Goal: Task Accomplishment & Management: Manage account settings

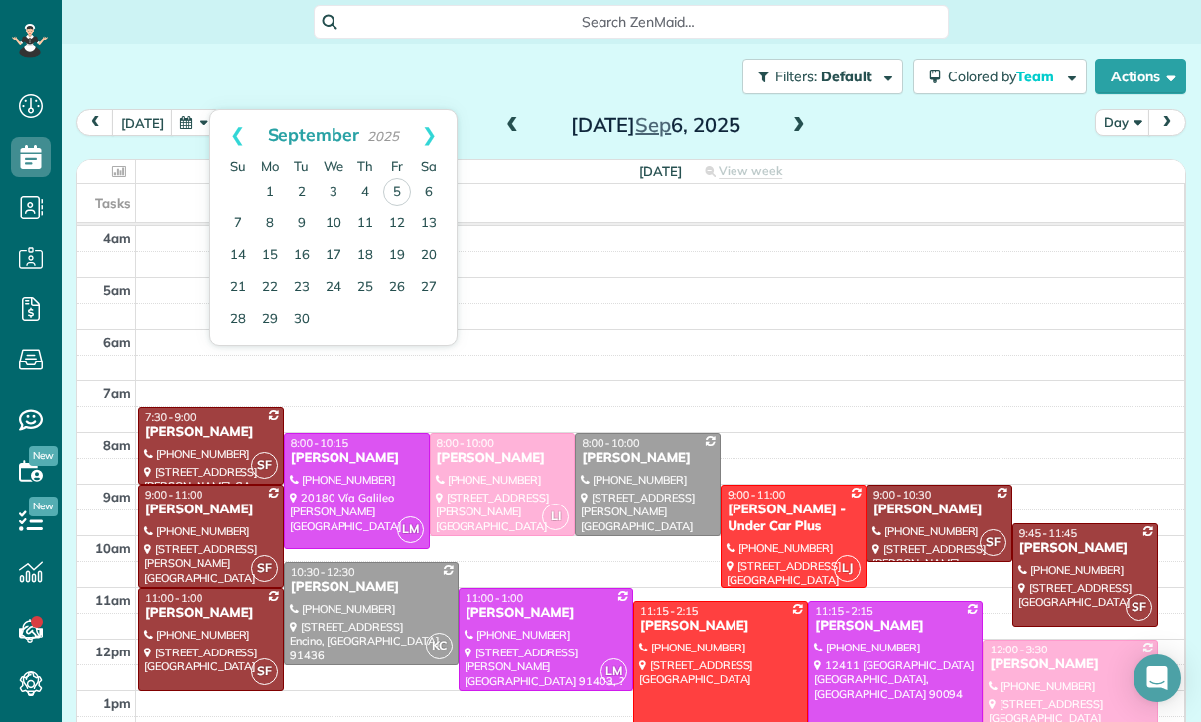
scroll to position [156, 0]
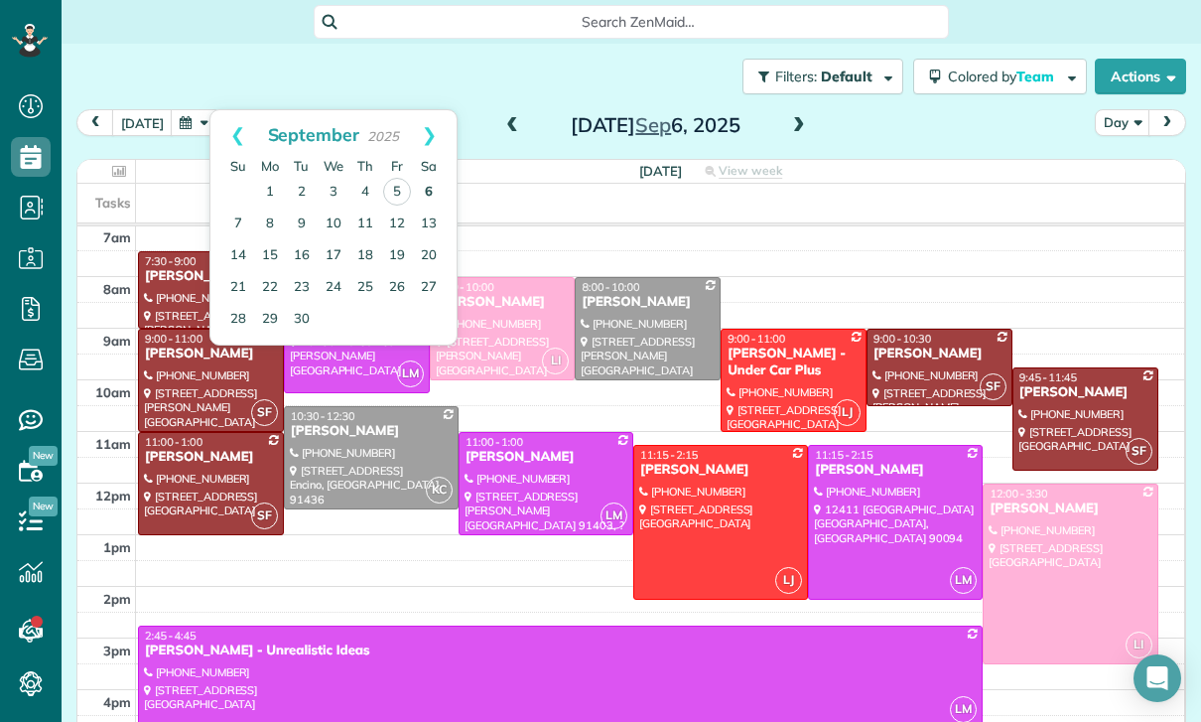
click at [423, 190] on link "6" at bounding box center [429, 193] width 32 height 32
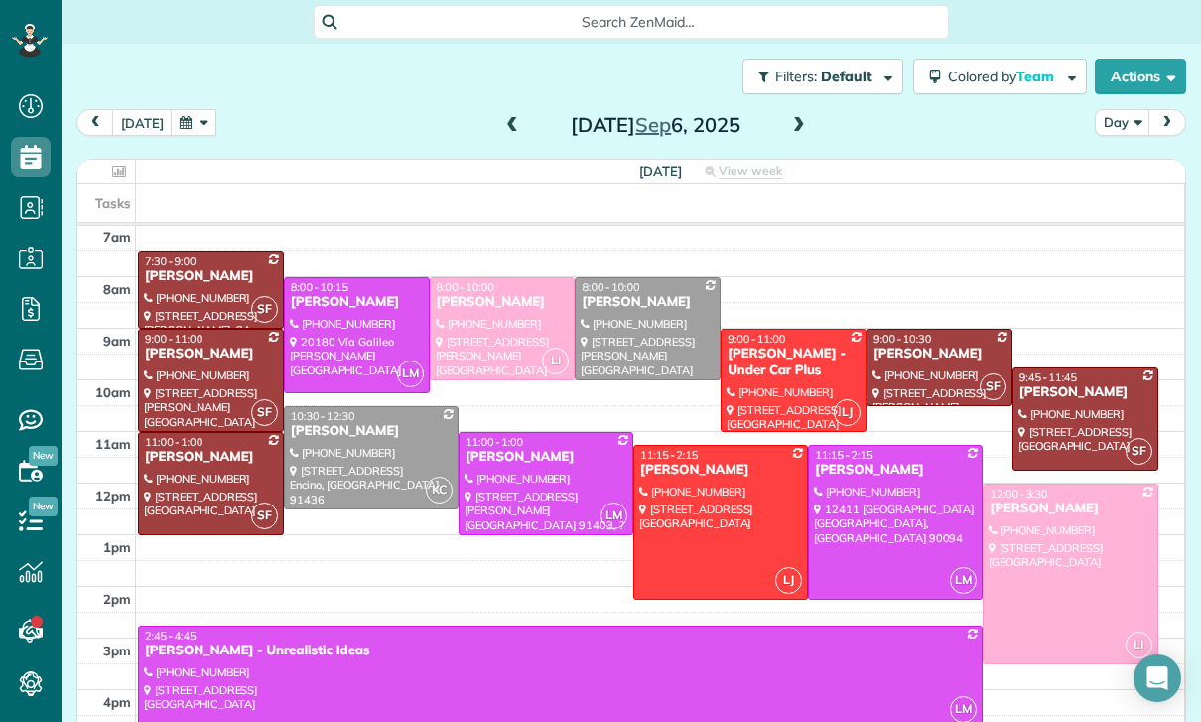
click at [204, 298] on div at bounding box center [211, 289] width 144 height 75
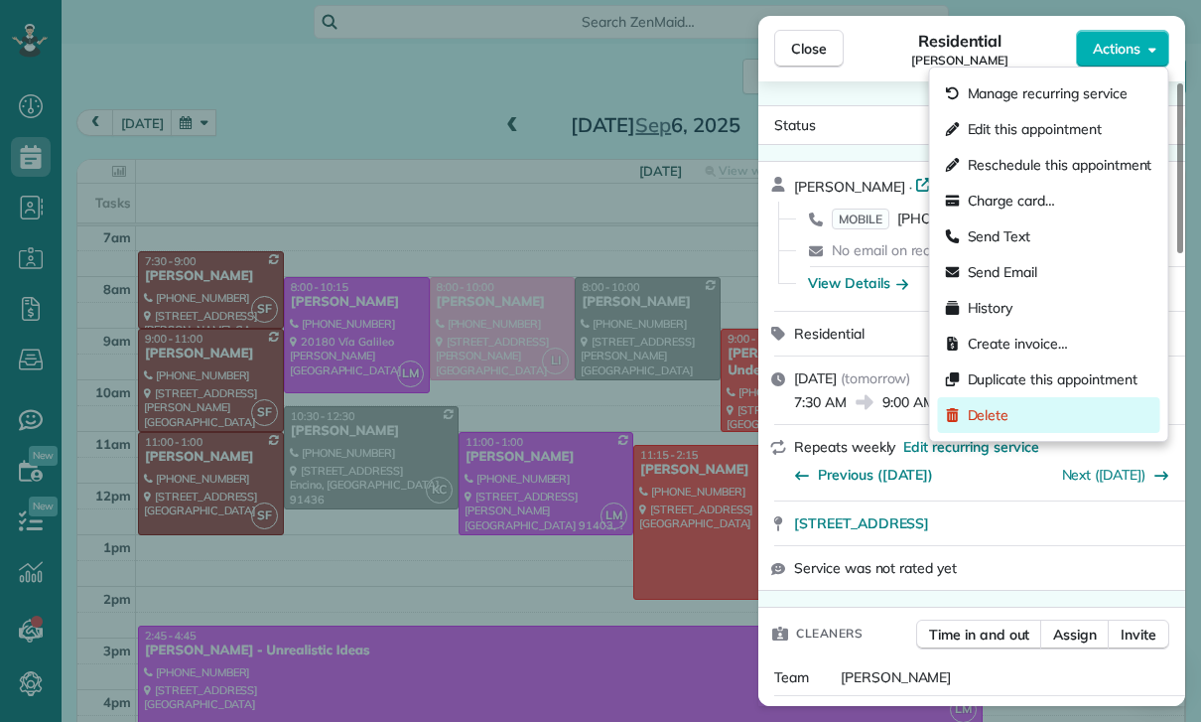
click at [1011, 417] on div "Delete" at bounding box center [1049, 415] width 222 height 36
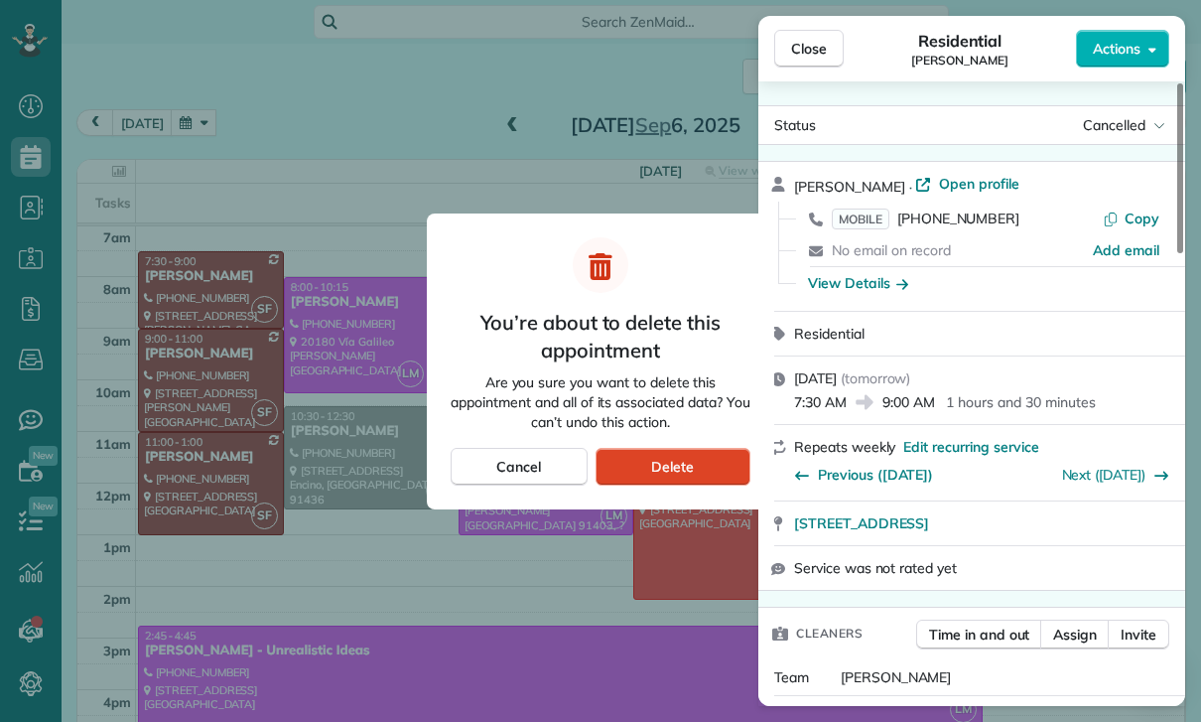
click at [700, 469] on div "Delete" at bounding box center [672, 467] width 155 height 38
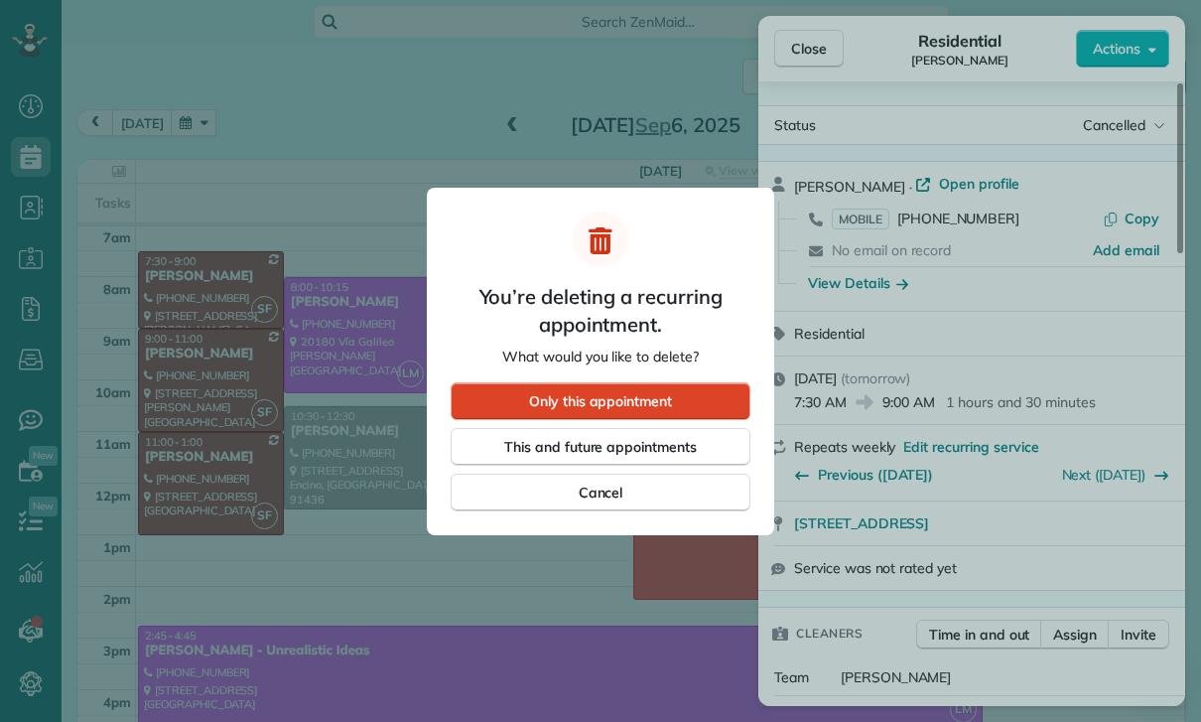
click at [691, 392] on div "Only this appointment" at bounding box center [601, 401] width 300 height 38
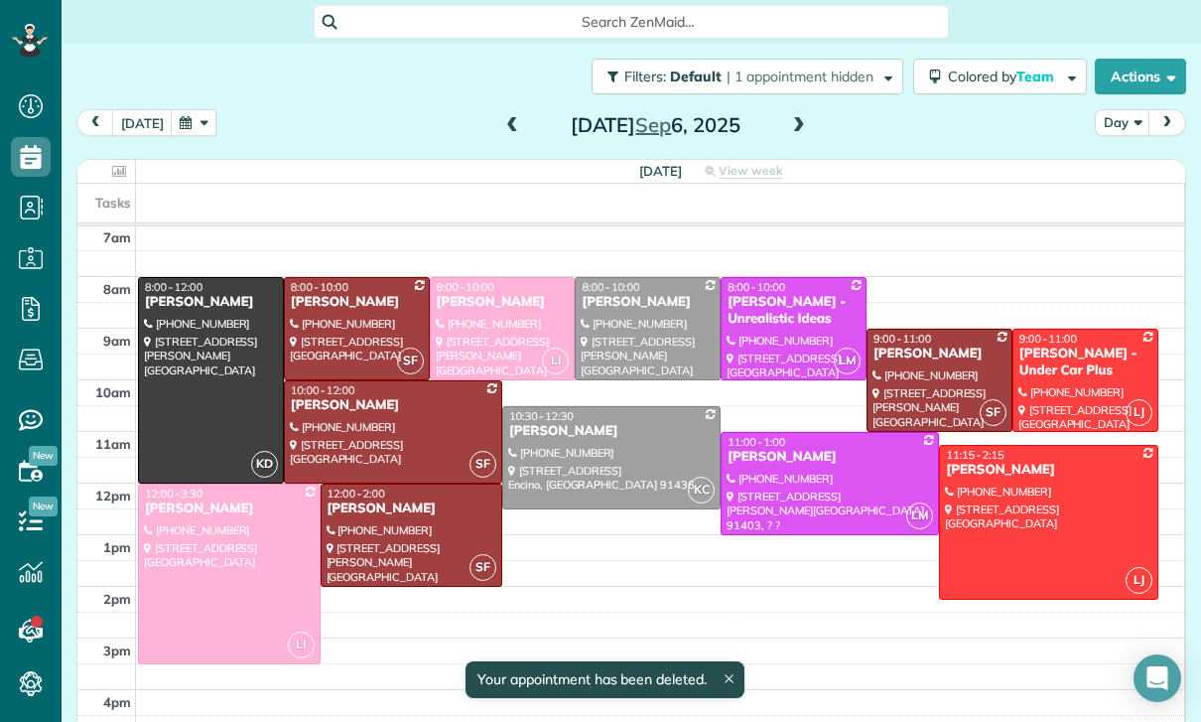
scroll to position [156, 0]
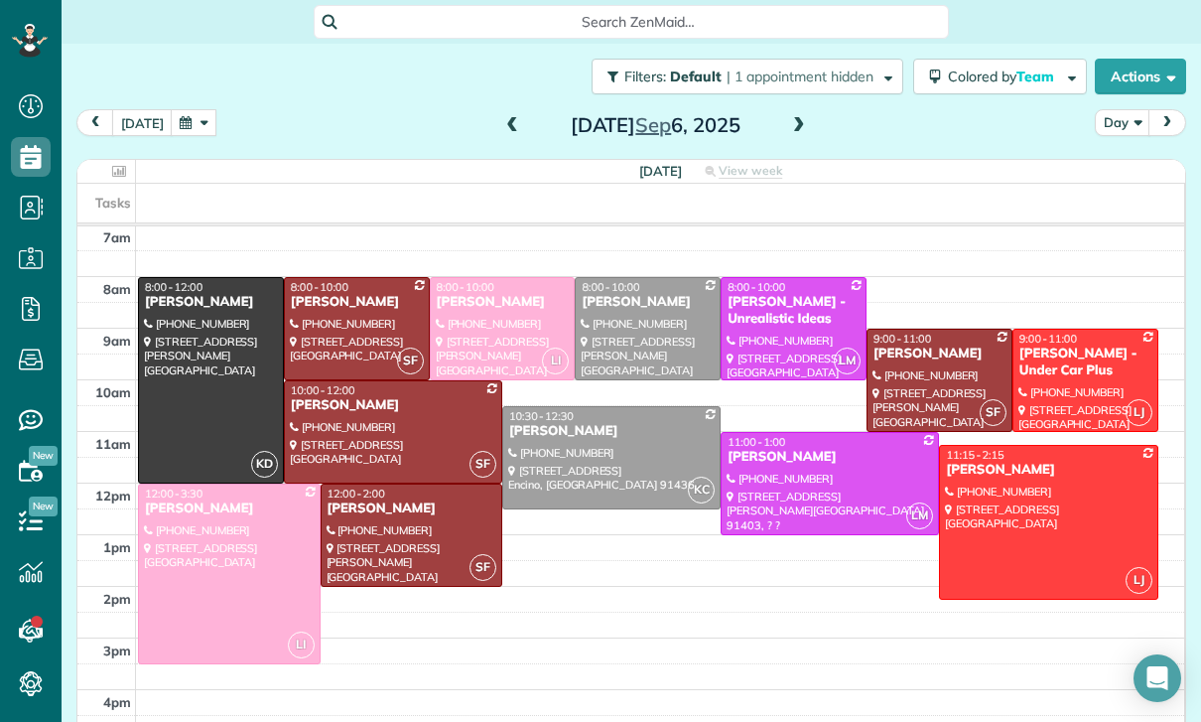
click at [194, 119] on button "button" at bounding box center [194, 122] width 46 height 27
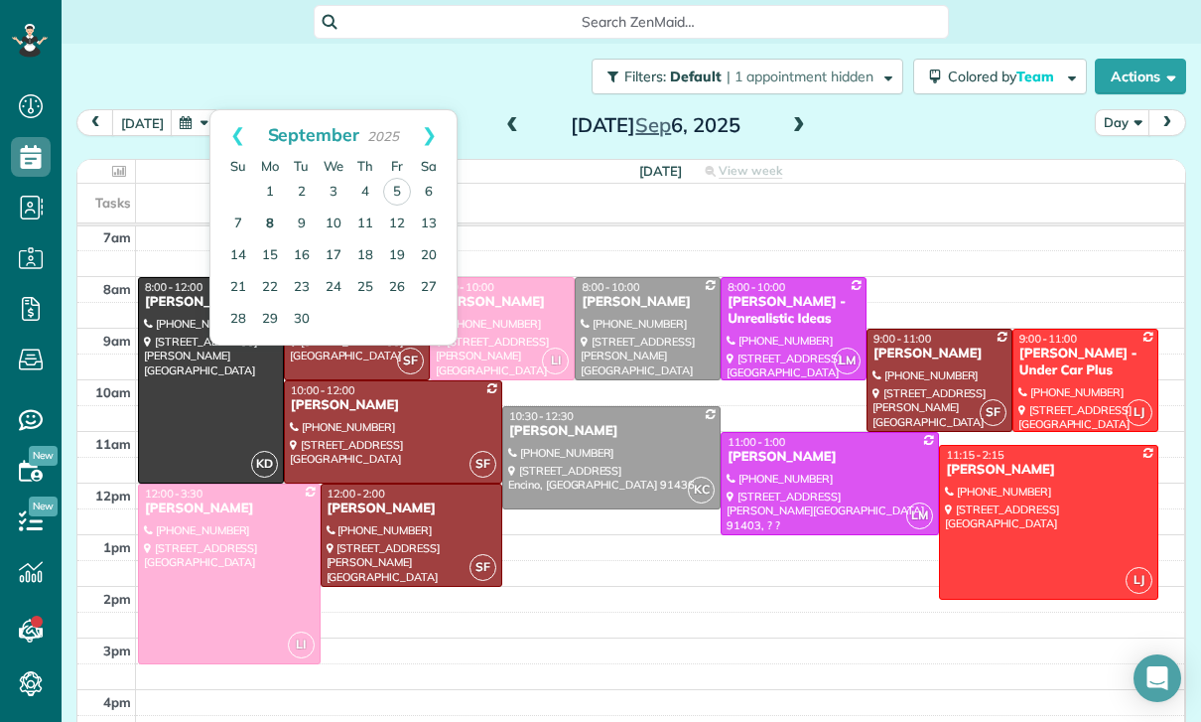
click at [270, 220] on link "8" at bounding box center [270, 224] width 32 height 32
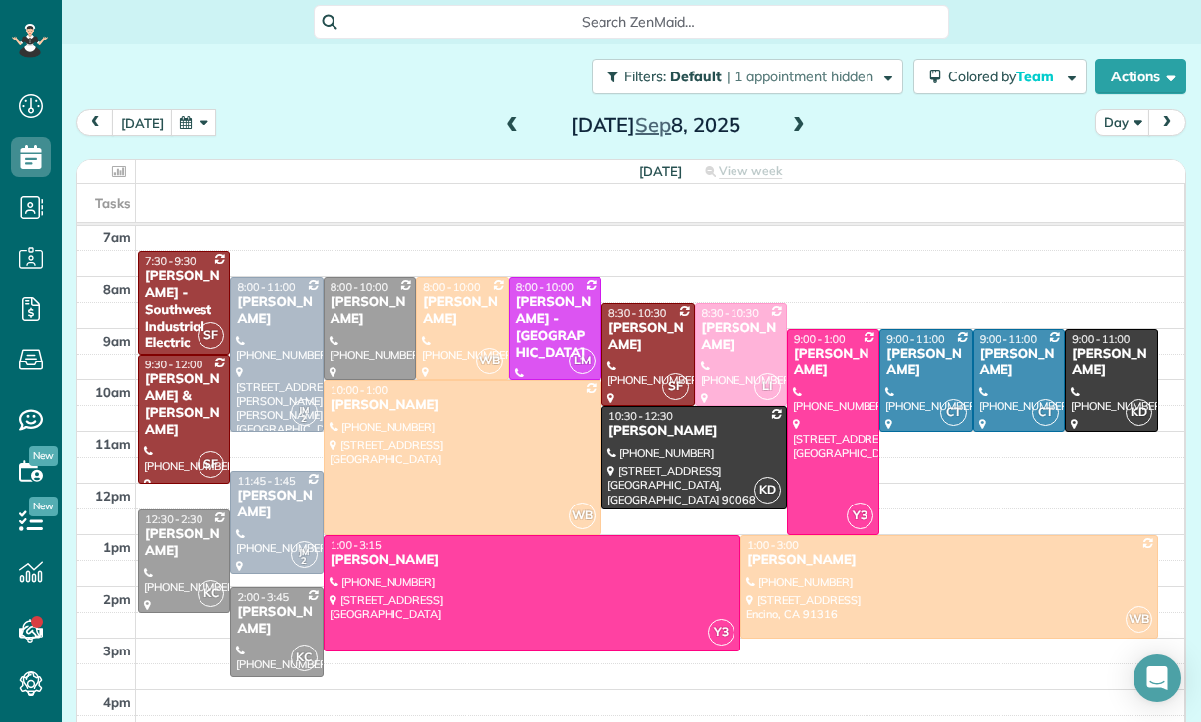
click at [186, 135] on button "button" at bounding box center [194, 122] width 46 height 27
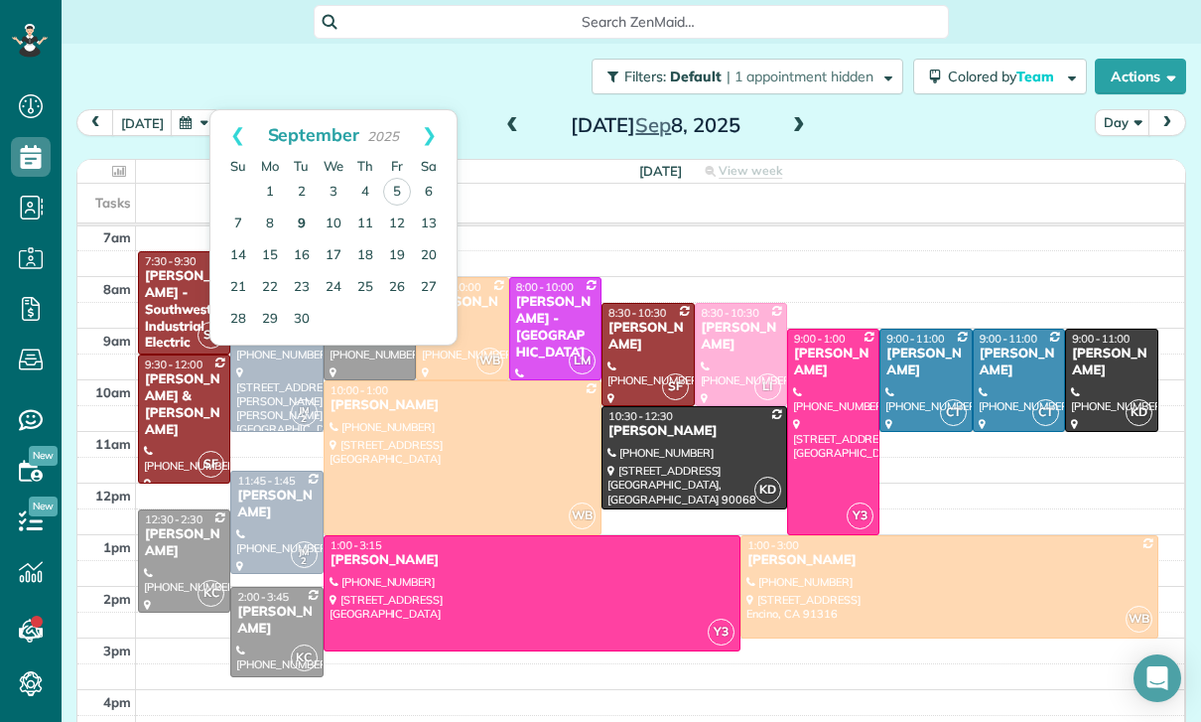
click at [299, 226] on link "9" at bounding box center [302, 224] width 32 height 32
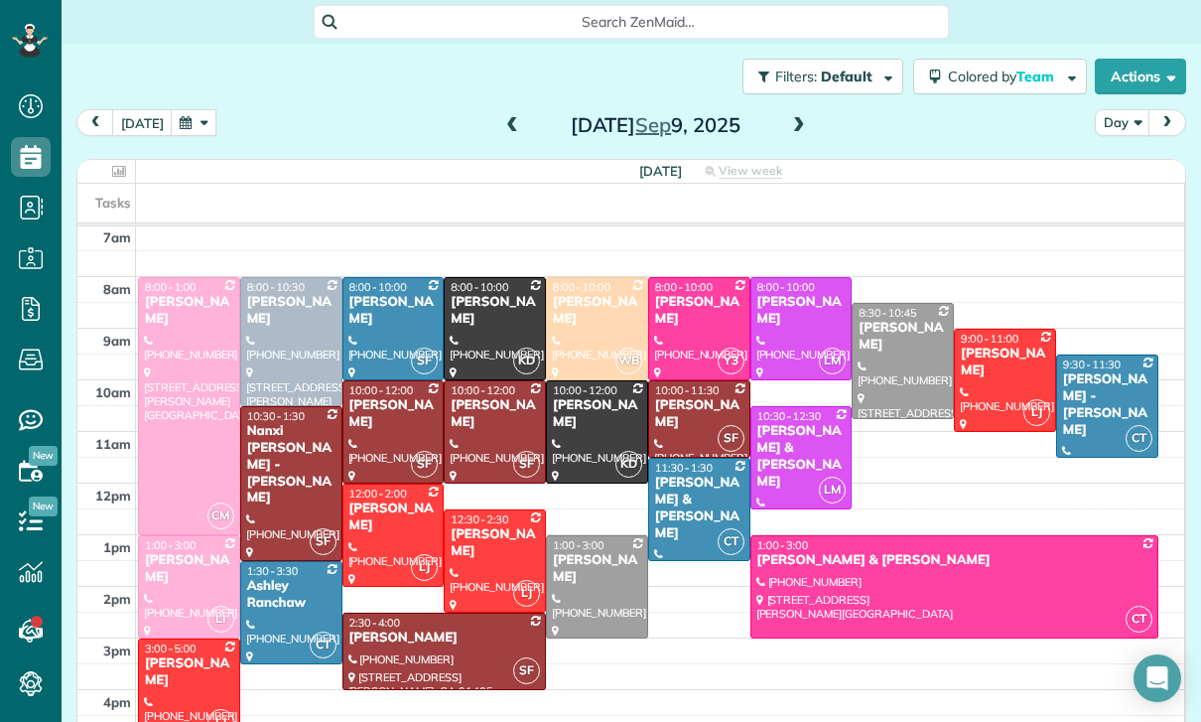
click at [189, 123] on button "button" at bounding box center [194, 122] width 46 height 27
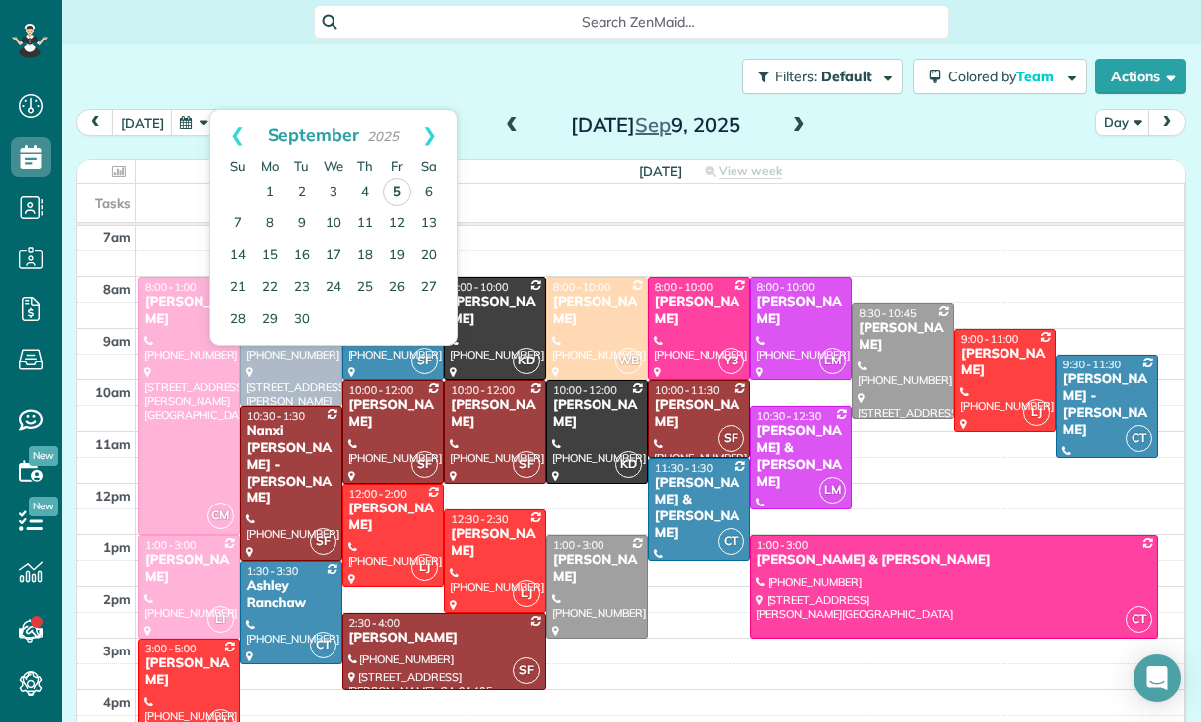
click at [393, 183] on link "5" at bounding box center [397, 192] width 28 height 28
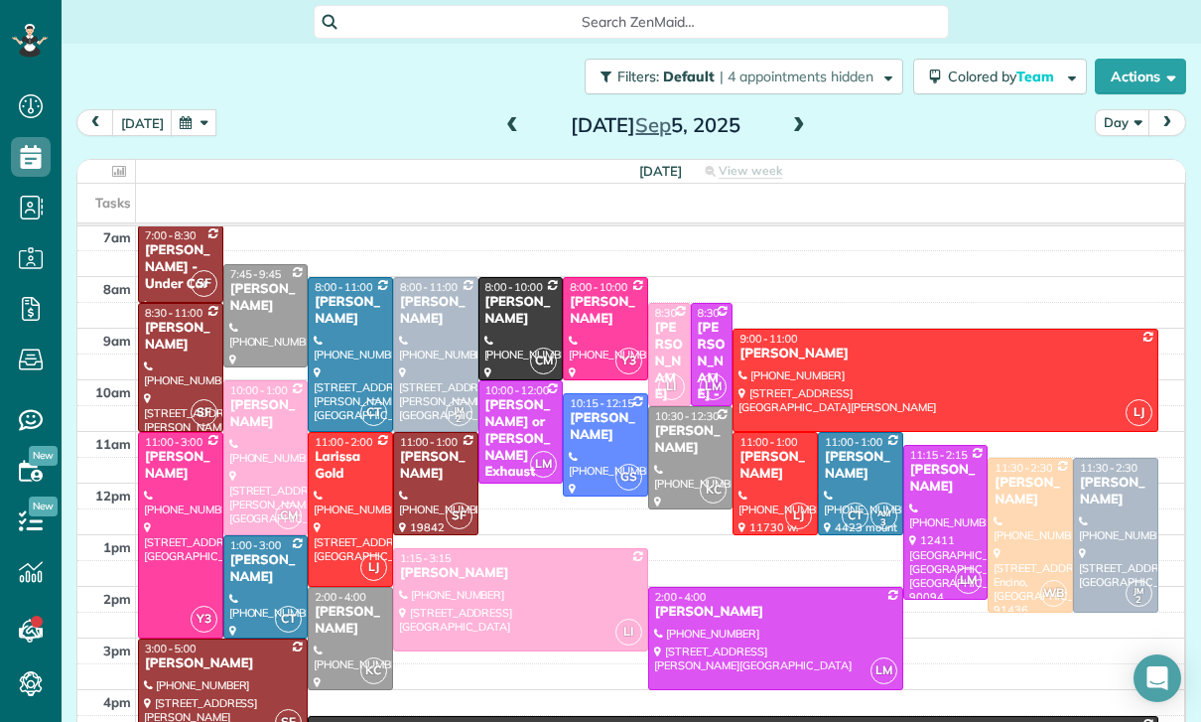
click at [363, 474] on div "Larissa Gold" at bounding box center [350, 466] width 73 height 34
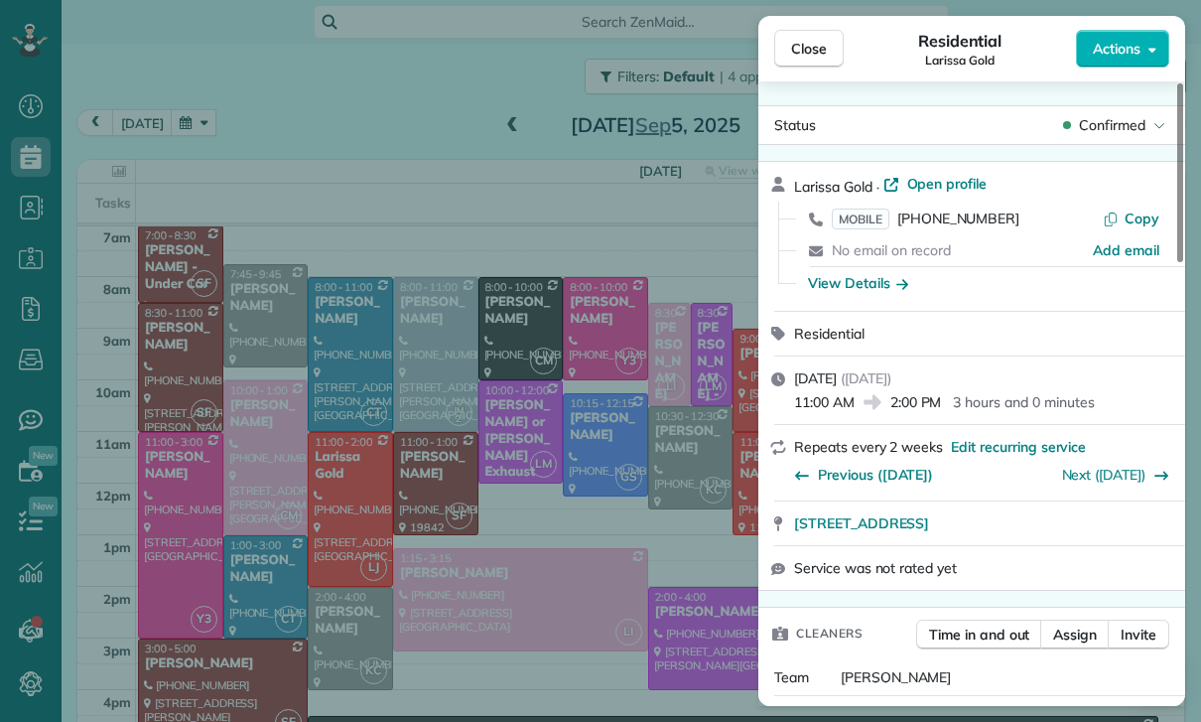
click at [541, 487] on div "Close Residential Larissa Gold Actions Status Confirmed Larissa Gold · Open pro…" at bounding box center [600, 361] width 1201 height 722
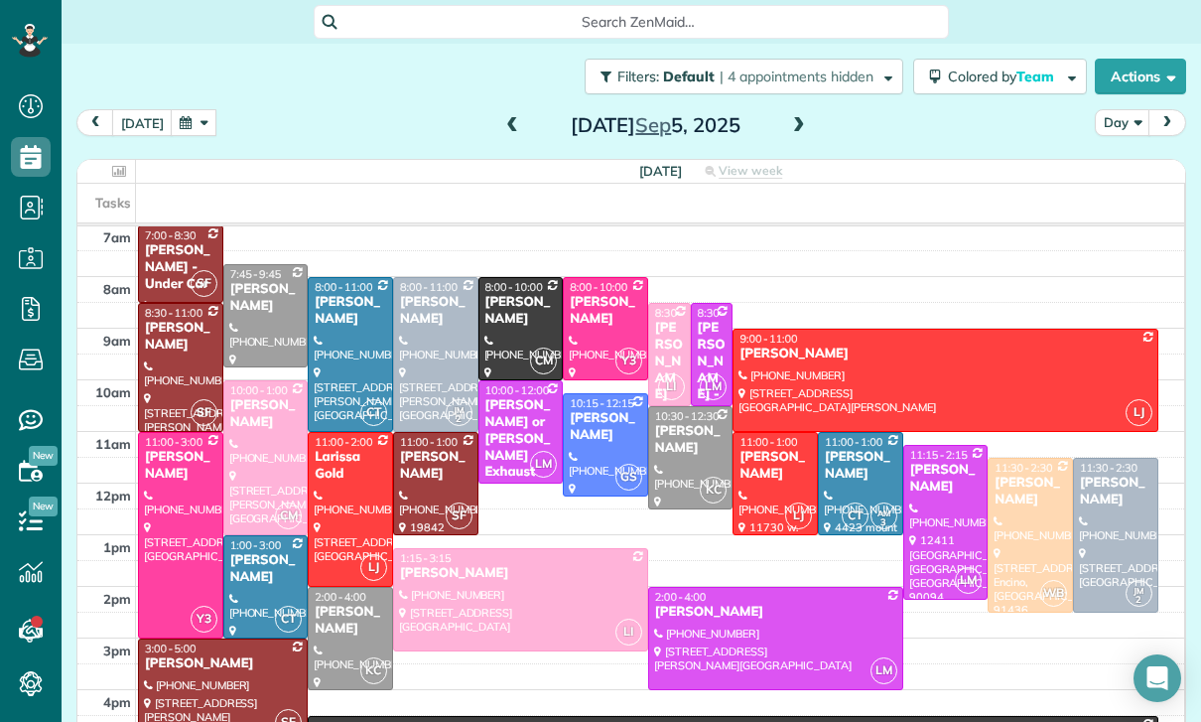
click at [191, 125] on button "button" at bounding box center [194, 122] width 46 height 27
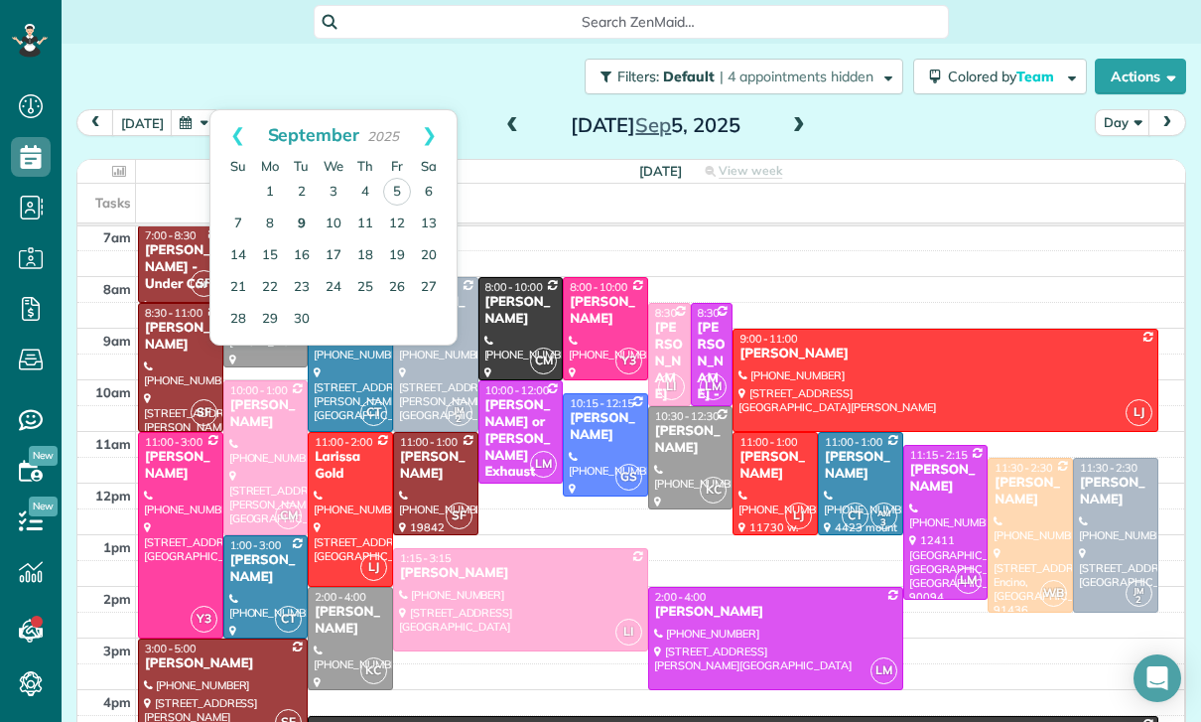
click at [302, 219] on link "9" at bounding box center [302, 224] width 32 height 32
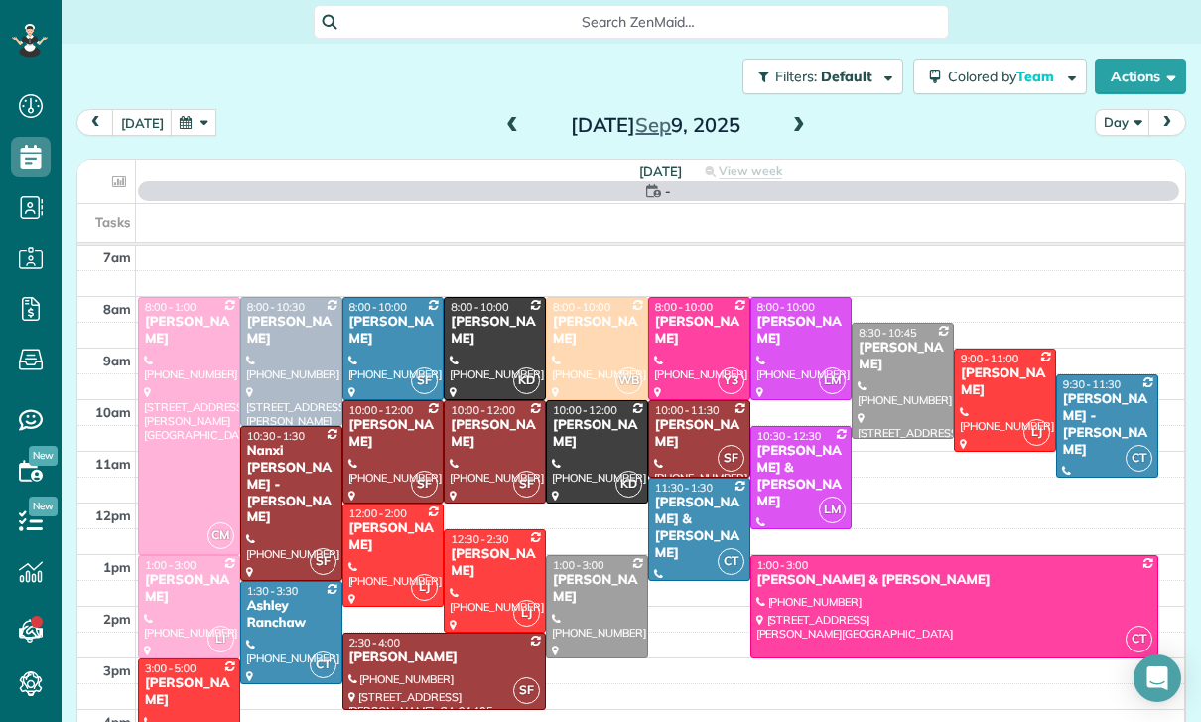
scroll to position [156, 0]
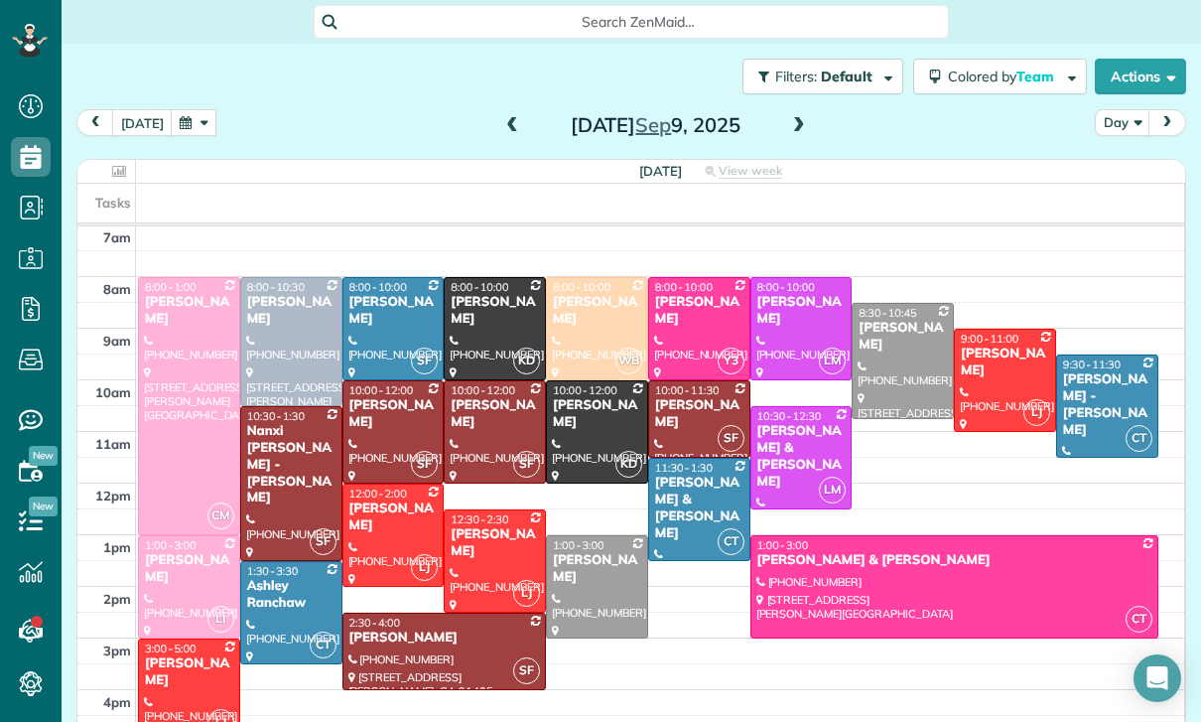
click at [300, 606] on div "Ashley Ranchaw" at bounding box center [291, 595] width 90 height 34
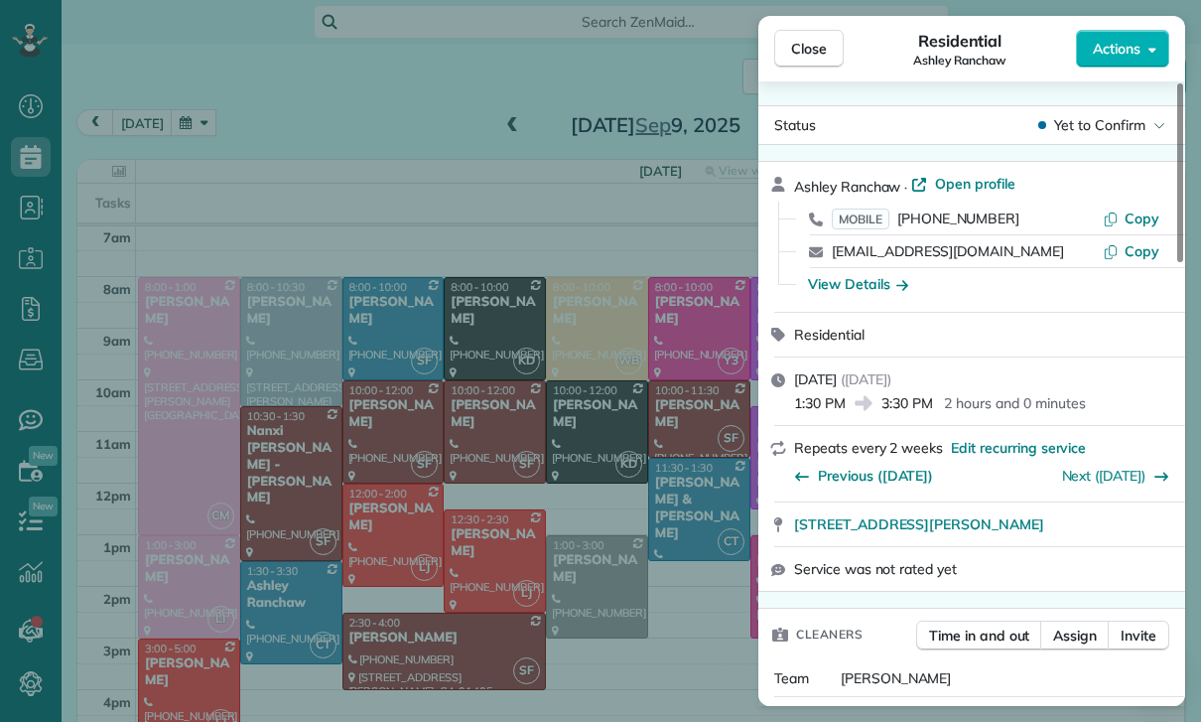
click at [550, 569] on div "Close Residential Ashley Ranchaw Actions Status Yet to Confirm Ashley Ranchaw ·…" at bounding box center [600, 361] width 1201 height 722
